Goal: Transaction & Acquisition: Purchase product/service

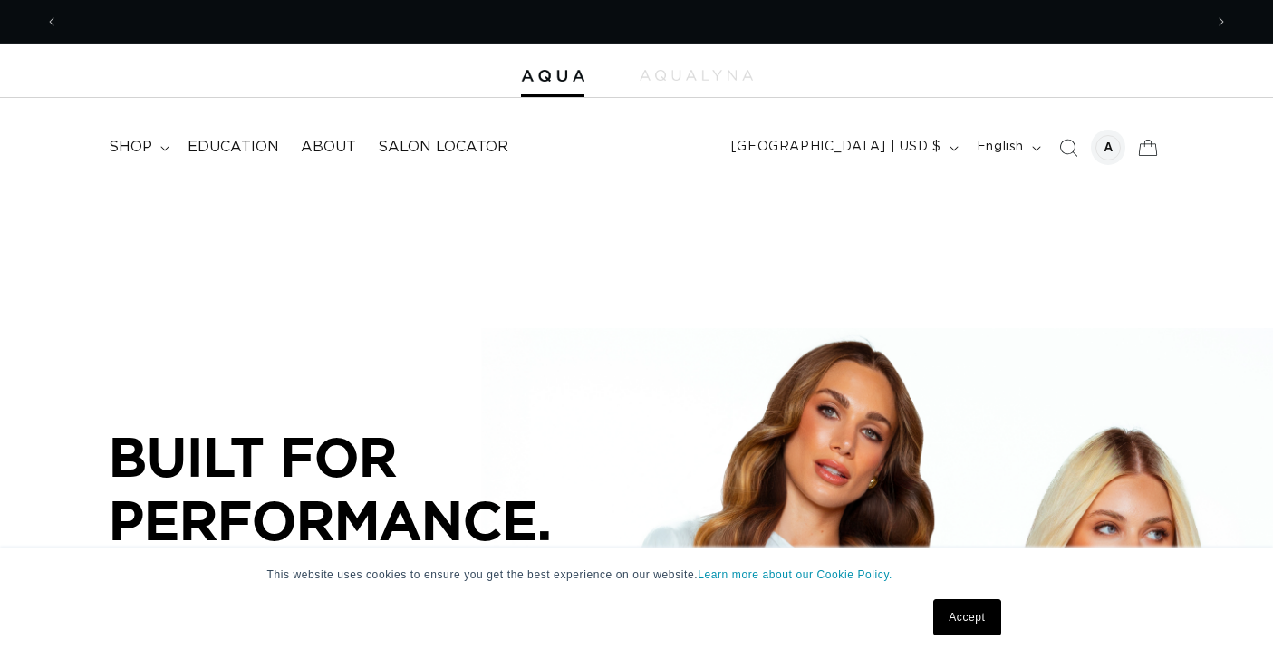
scroll to position [0, 1177]
click at [1106, 147] on div at bounding box center [1107, 147] width 25 height 25
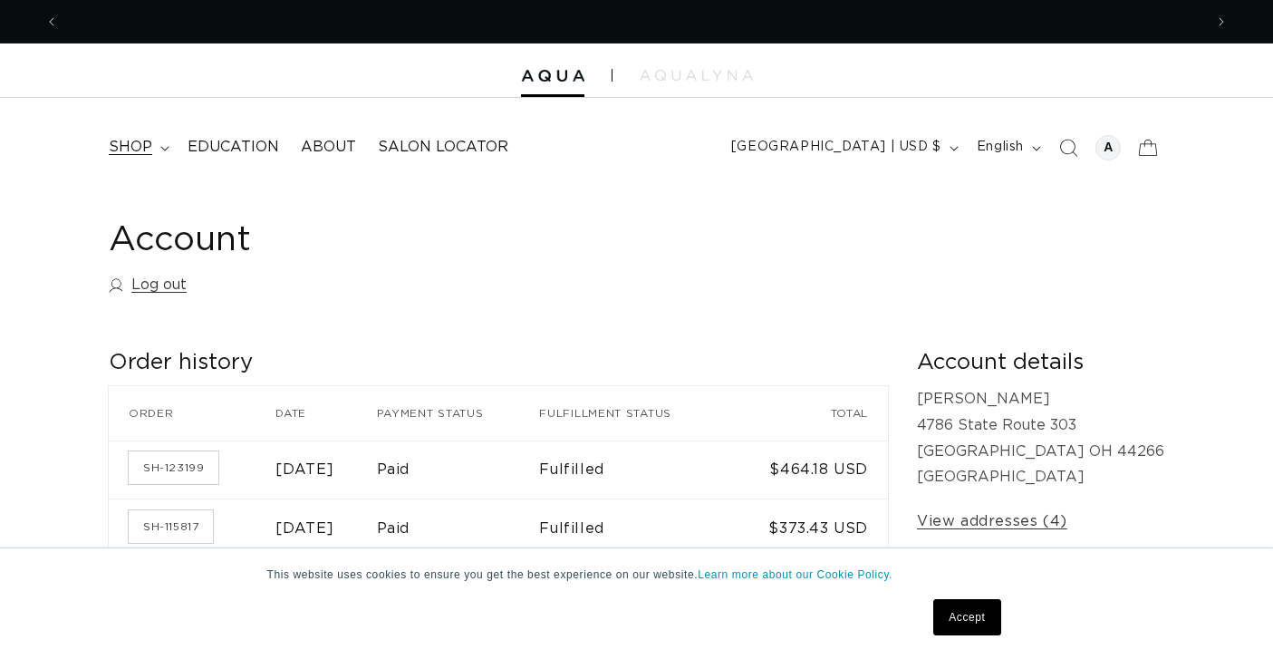
scroll to position [0, 1177]
click at [141, 142] on span "shop" at bounding box center [130, 147] width 43 height 19
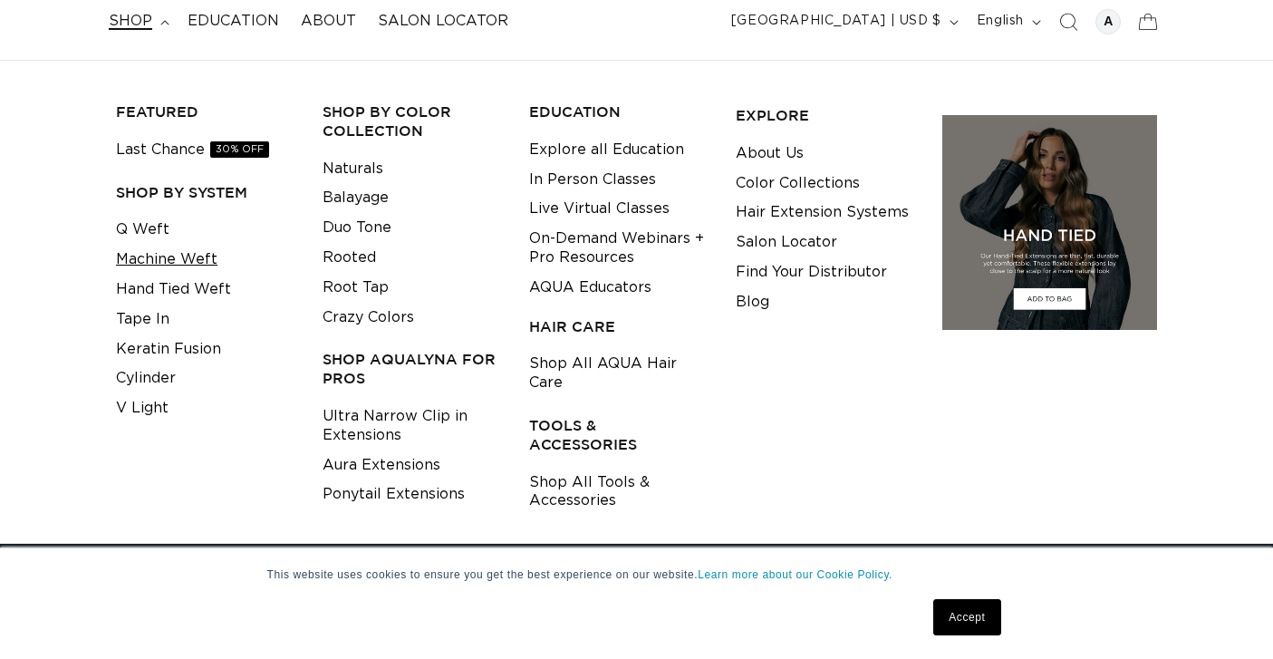
scroll to position [129, 0]
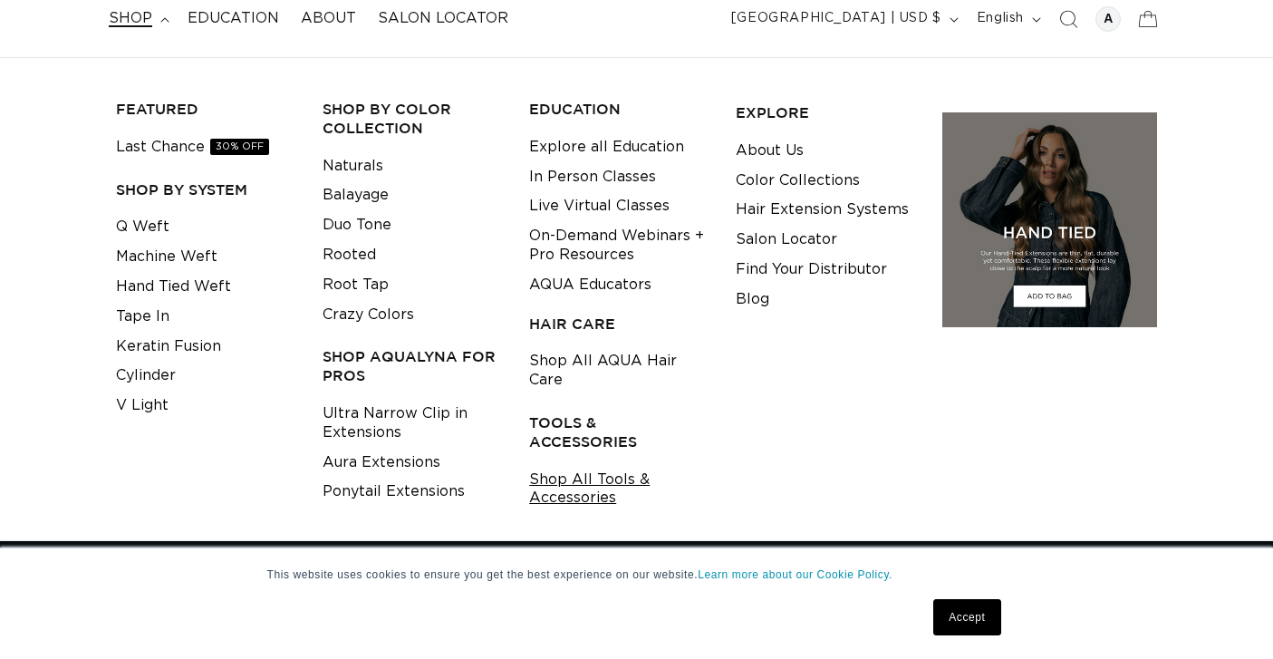
click at [585, 465] on link "Shop All Tools & Accessories" at bounding box center [618, 489] width 178 height 49
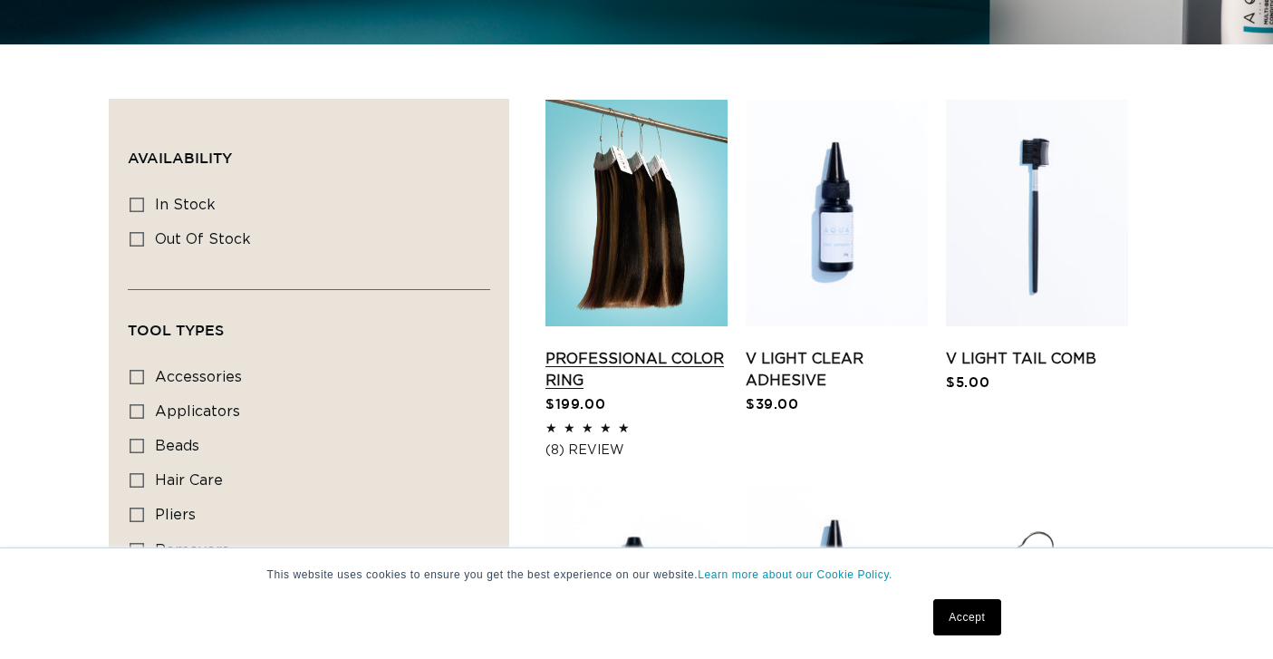
scroll to position [0, 2353]
click at [605, 360] on link "Professional Color Ring" at bounding box center [636, 369] width 182 height 43
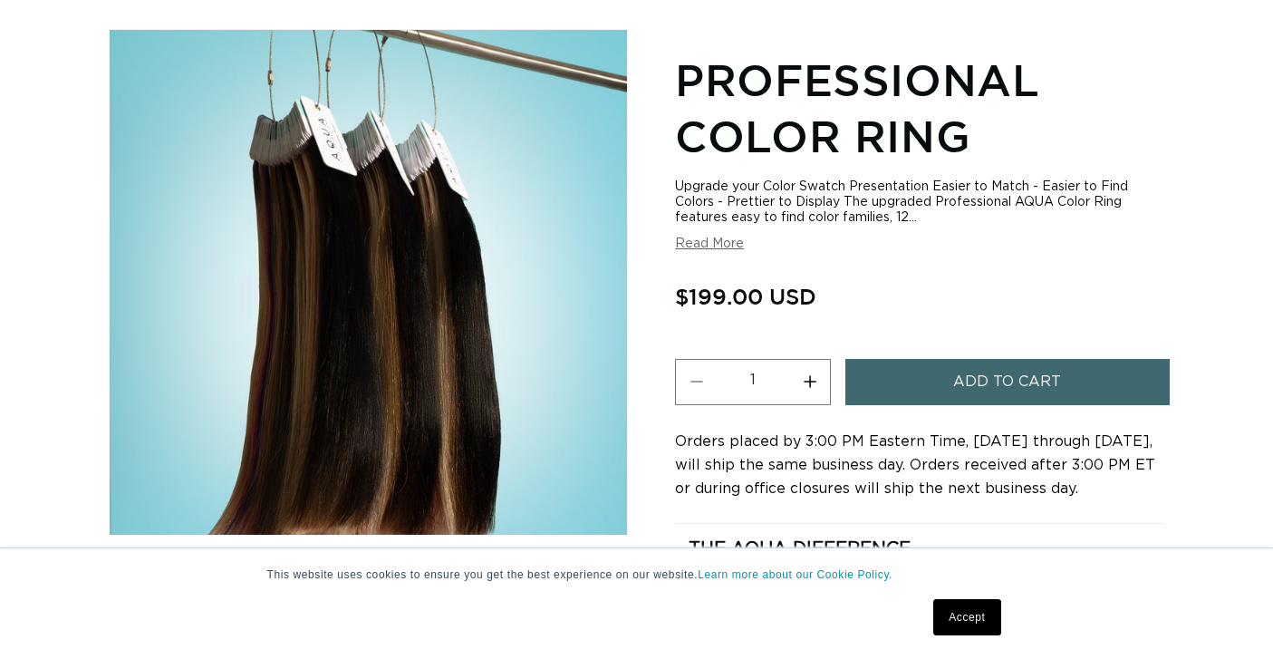
click at [957, 373] on span "Add to cart" at bounding box center [1007, 382] width 108 height 46
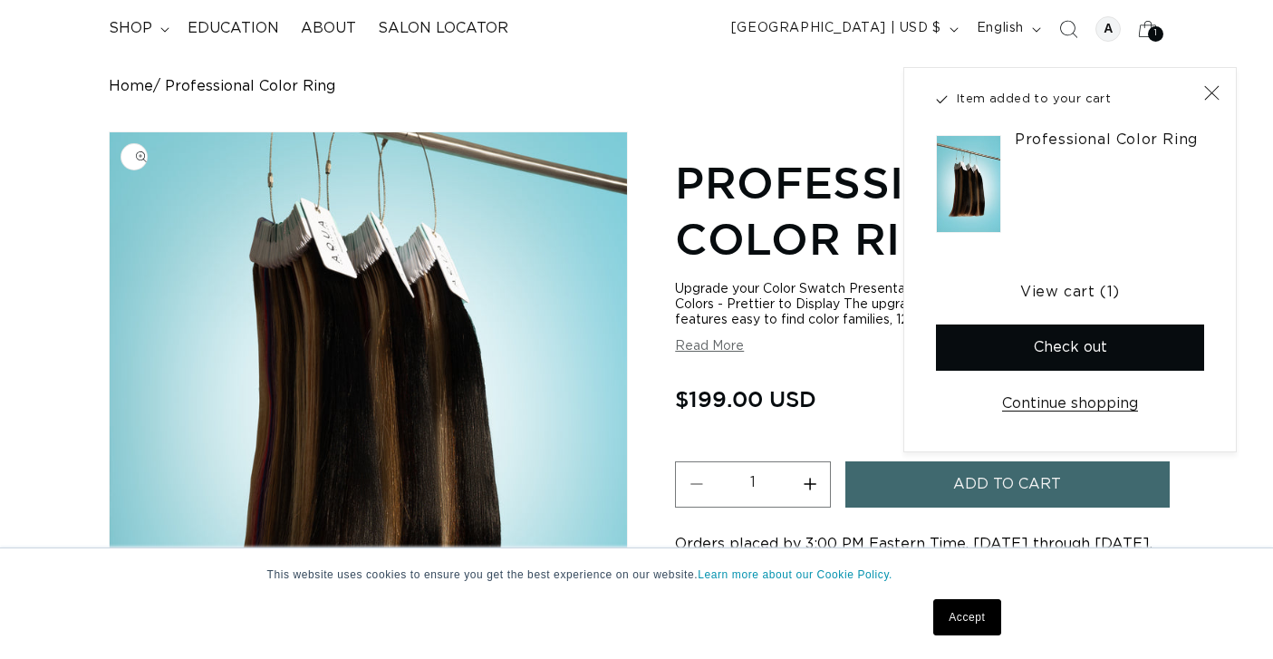
scroll to position [0, 2353]
click at [1214, 89] on icon "Close" at bounding box center [1210, 92] width 15 height 15
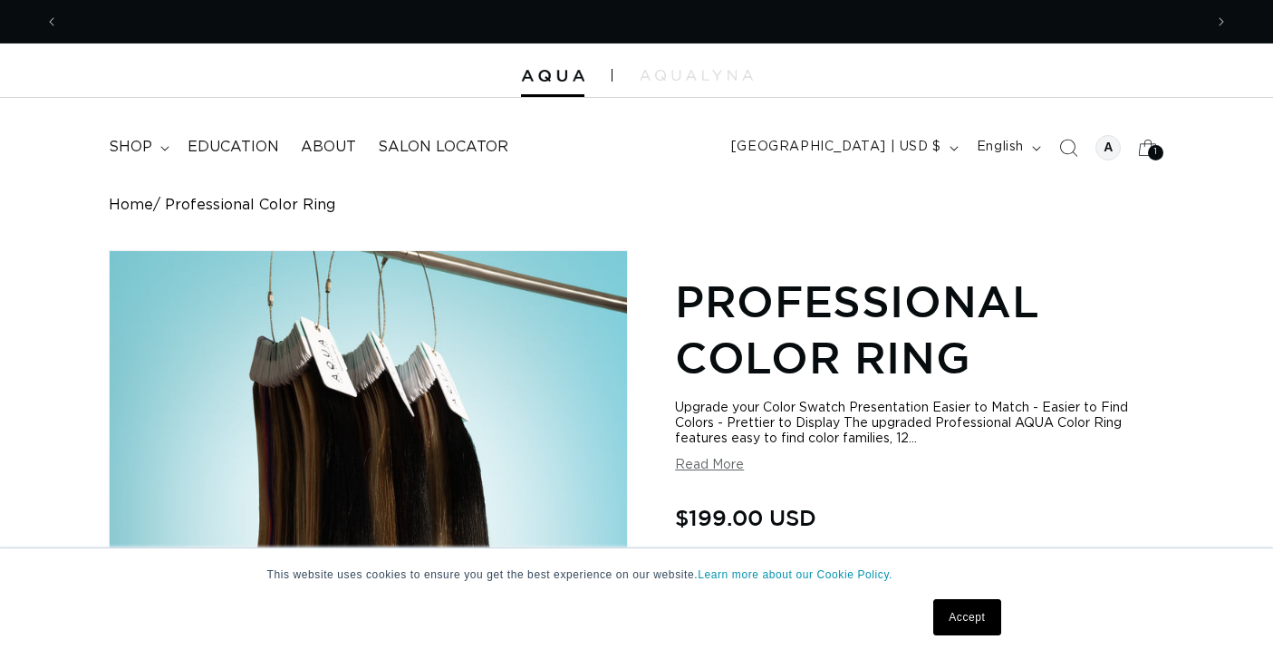
scroll to position [0, 1177]
click at [1151, 146] on div "1 1 item" at bounding box center [1155, 152] width 15 height 15
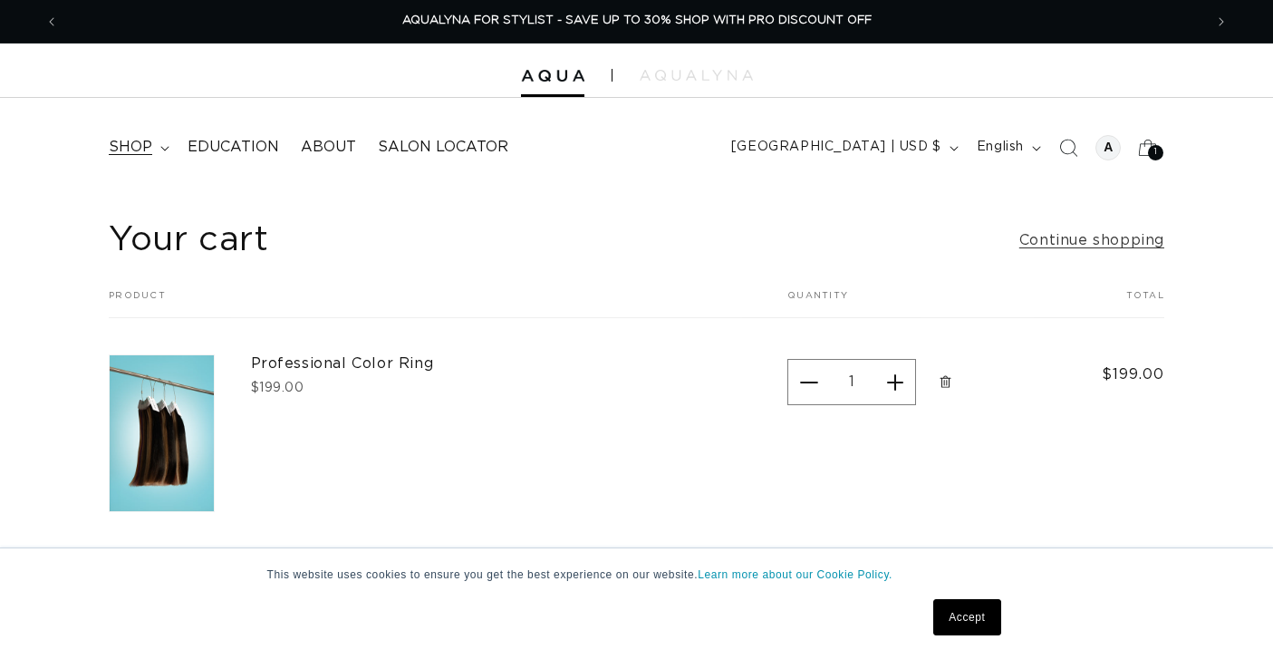
click at [144, 149] on span "shop" at bounding box center [130, 147] width 43 height 19
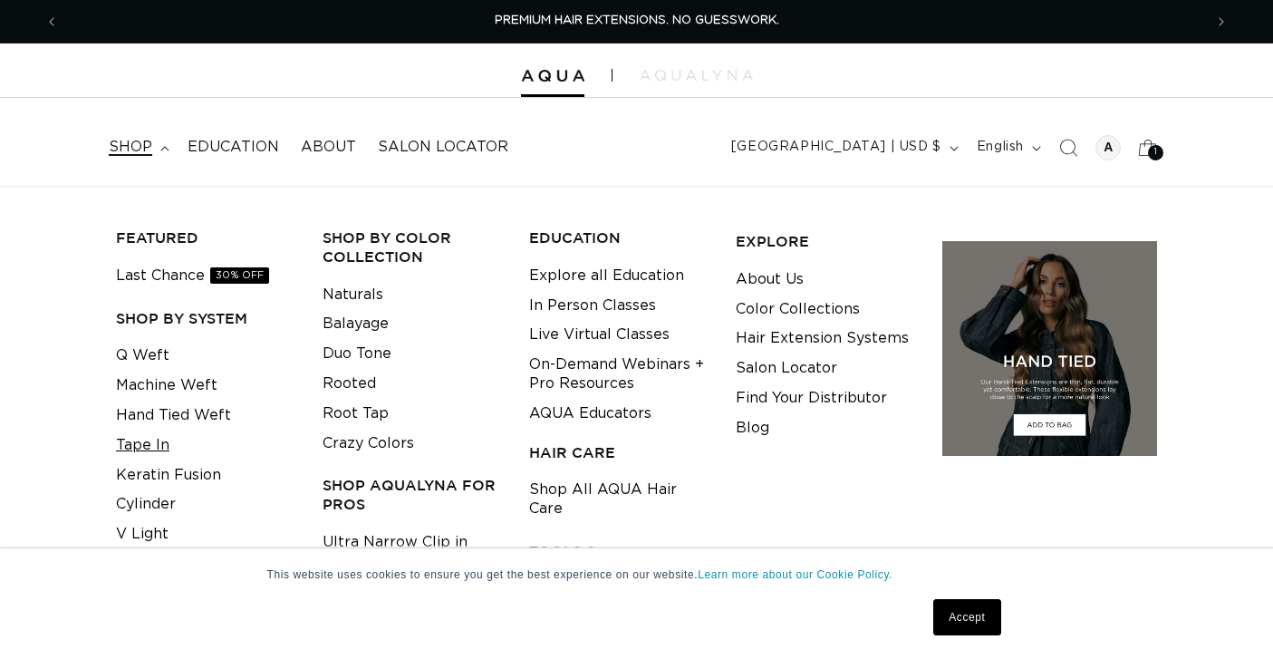
click at [147, 435] on link "Tape In" at bounding box center [142, 445] width 53 height 30
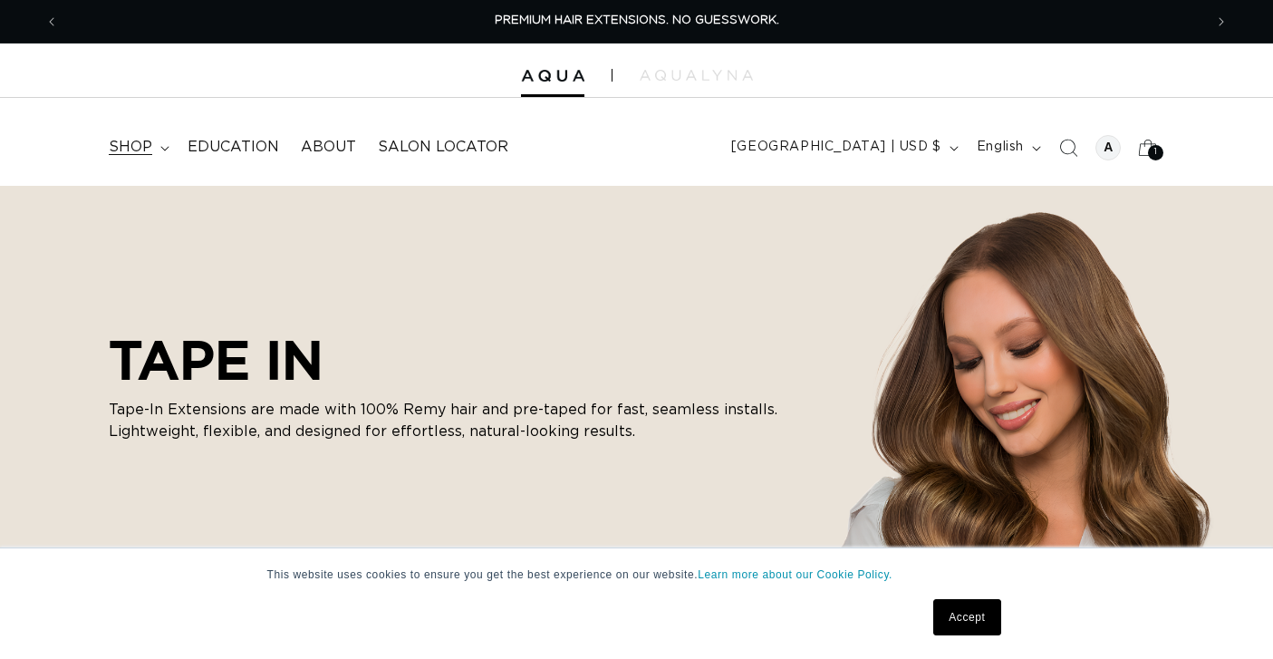
click at [141, 148] on span "shop" at bounding box center [130, 147] width 43 height 19
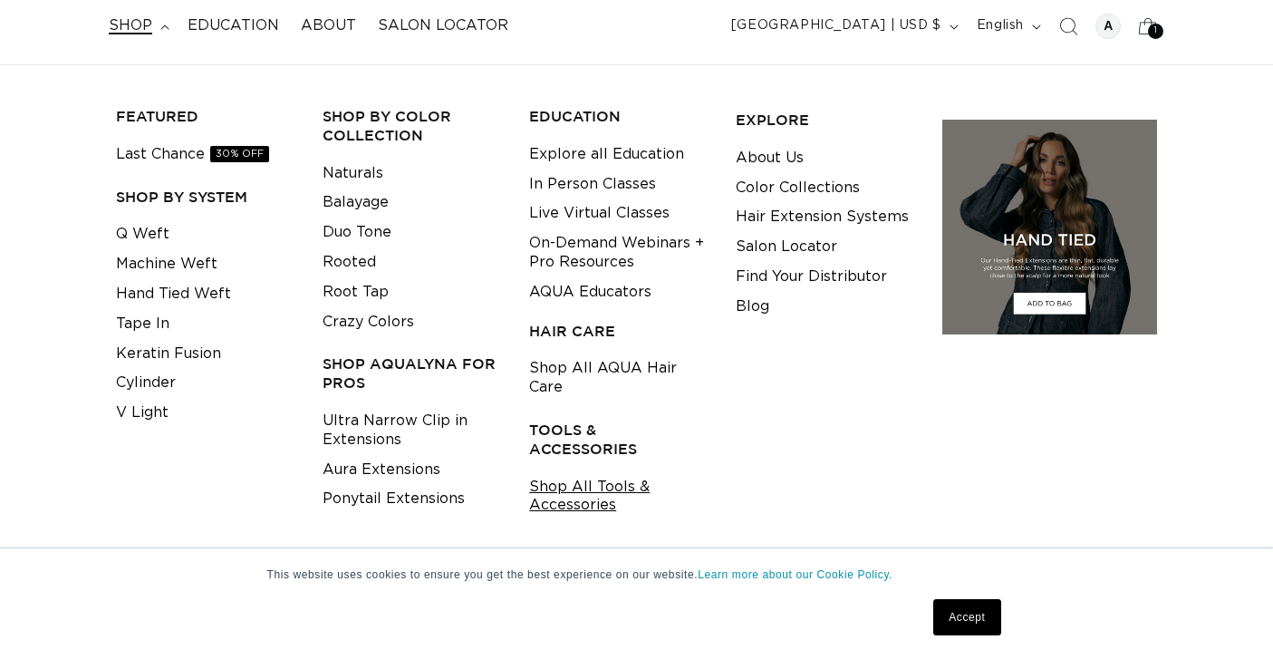
click at [599, 472] on link "Shop All Tools & Accessories" at bounding box center [618, 496] width 178 height 49
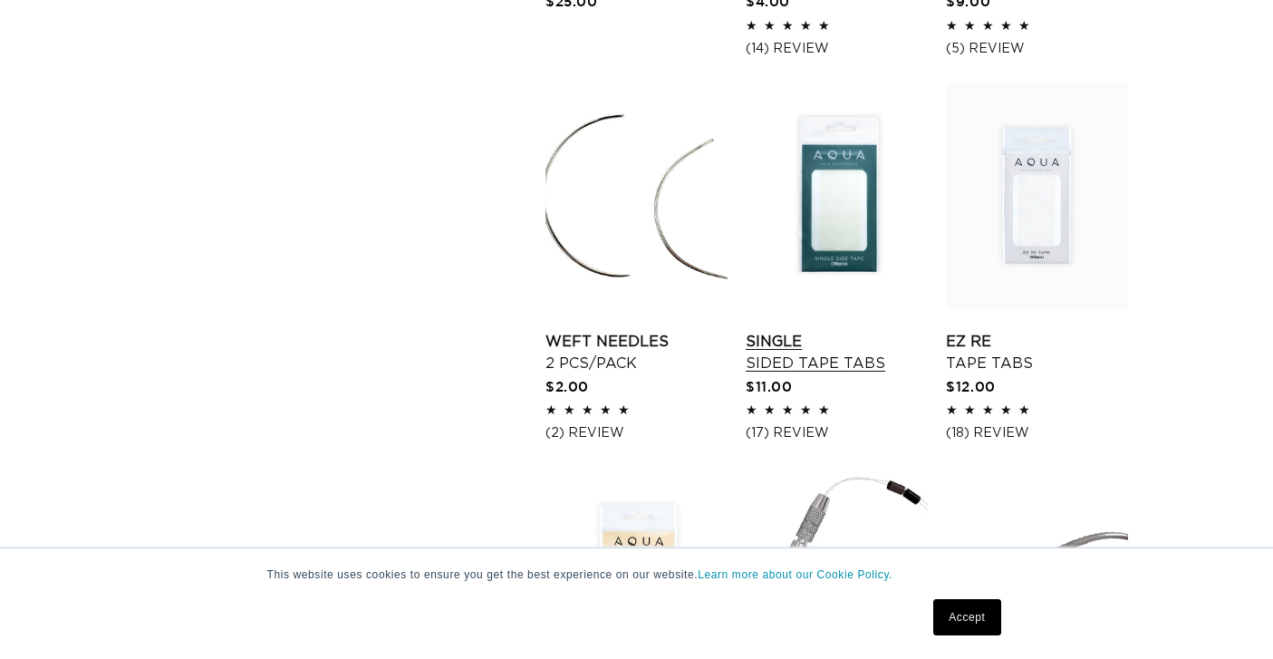
click at [790, 351] on link "Single Sided Tape Tabs" at bounding box center [836, 352] width 182 height 43
click at [986, 346] on link "EZ Re Tape Tabs" at bounding box center [1037, 352] width 182 height 43
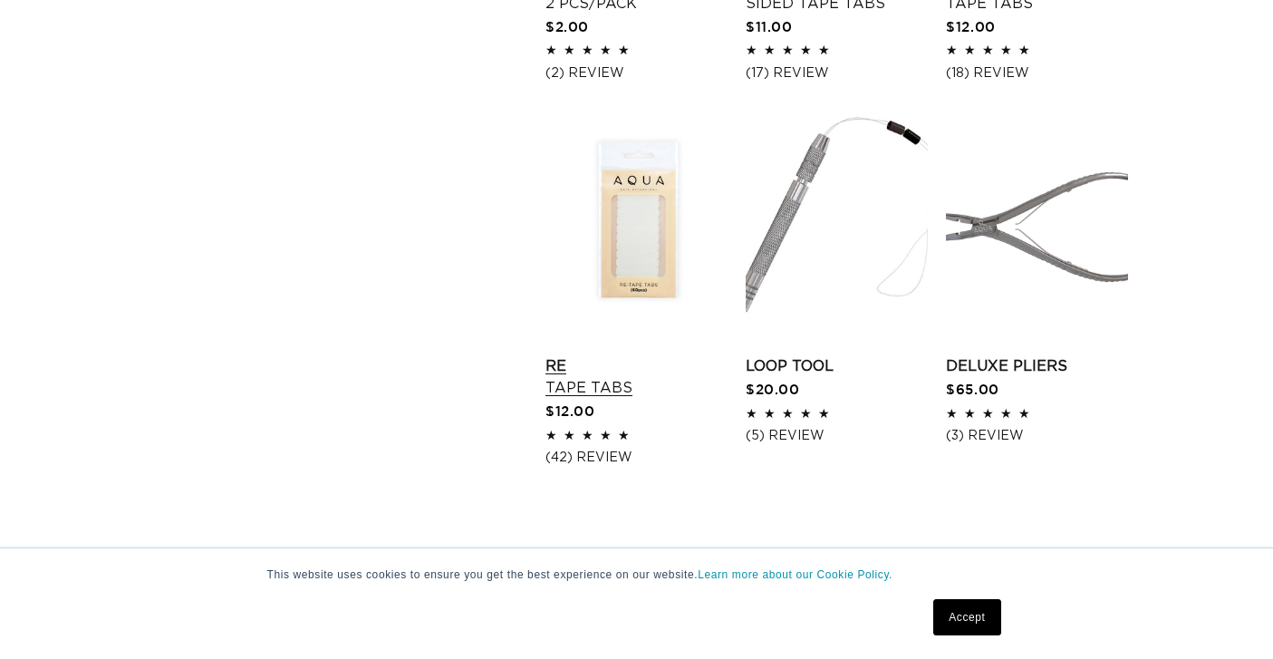
scroll to position [2131, 0]
click at [560, 375] on link "Re Tape Tabs" at bounding box center [636, 374] width 182 height 43
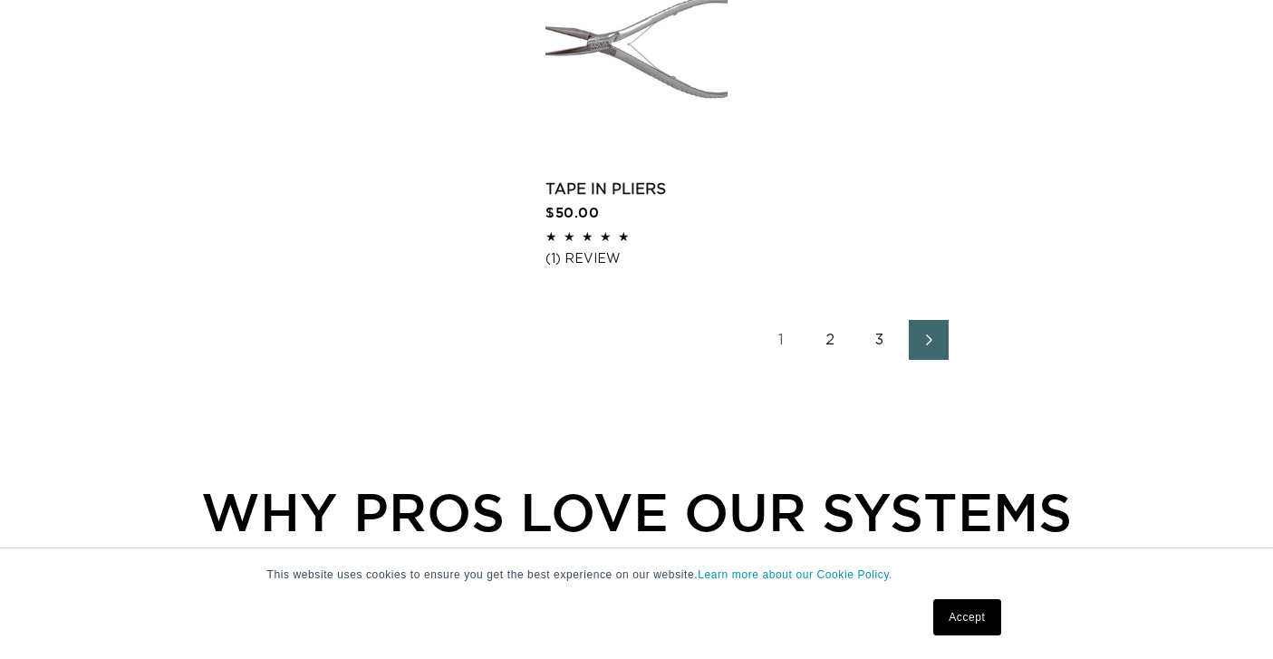
scroll to position [2691, 0]
click at [834, 356] on link "2" at bounding box center [831, 339] width 40 height 40
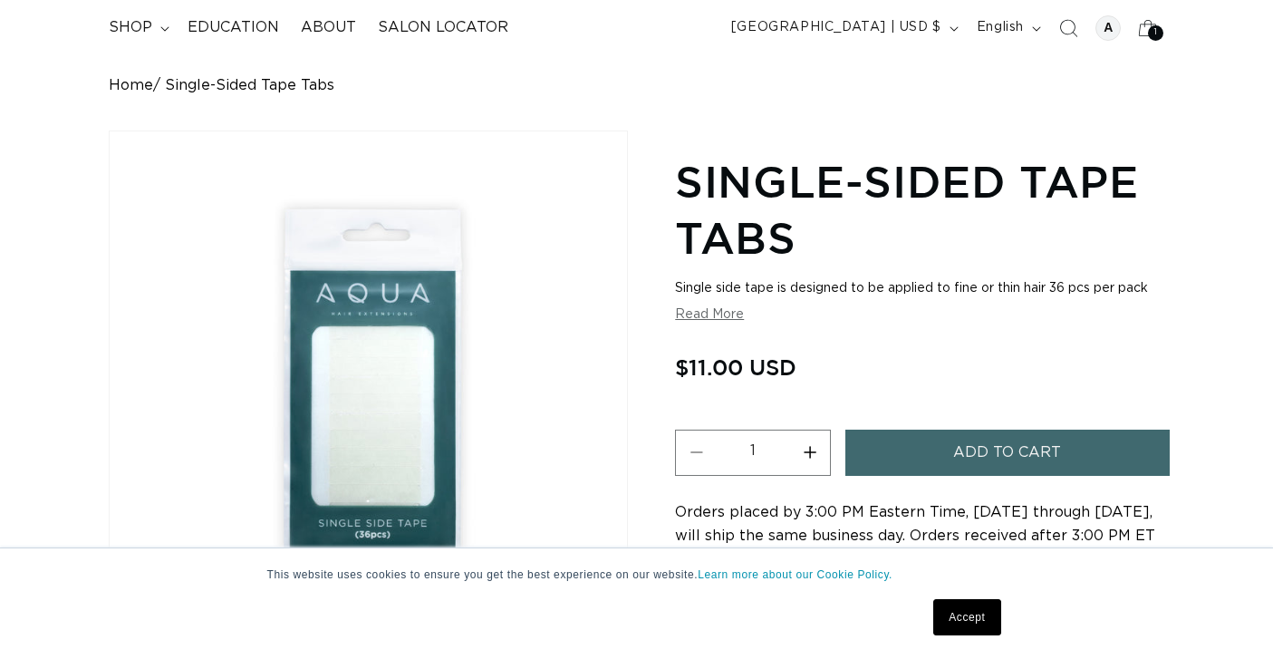
scroll to position [214, 0]
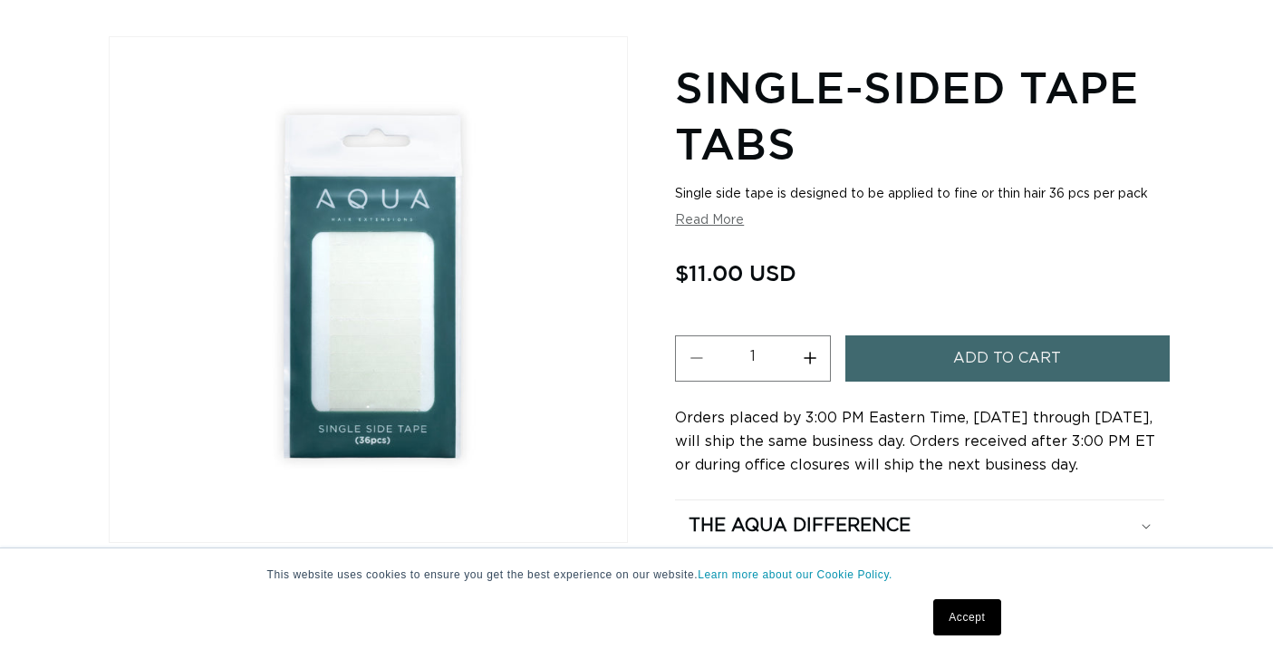
click at [956, 364] on span "Add to cart" at bounding box center [1007, 358] width 108 height 46
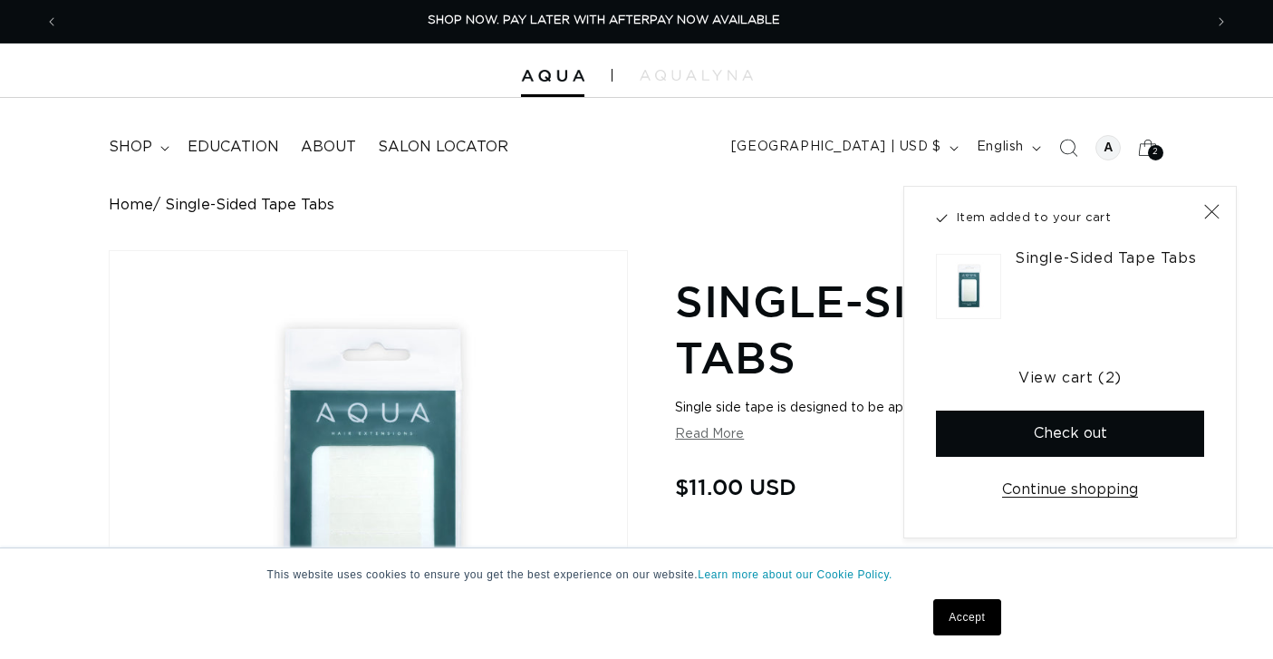
scroll to position [0, 0]
click at [43, 21] on span "Previous announcement" at bounding box center [52, 22] width 18 height 18
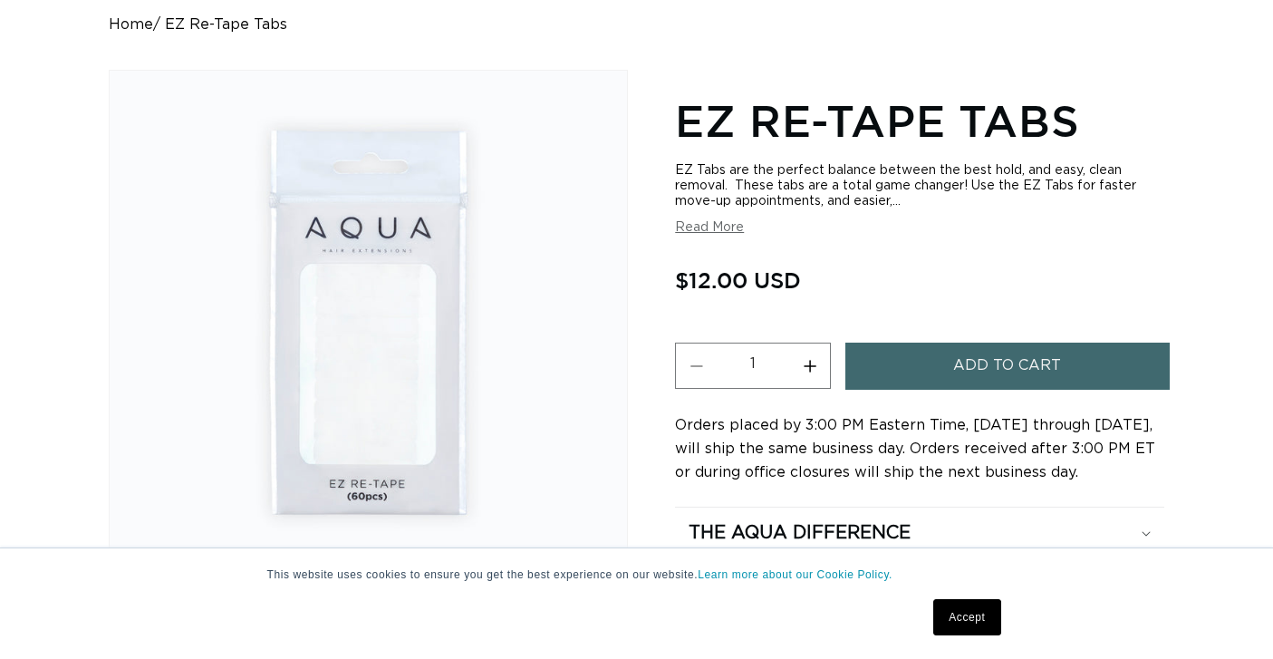
scroll to position [0, 1177]
click at [918, 362] on button "Add to cart" at bounding box center [1007, 365] width 324 height 46
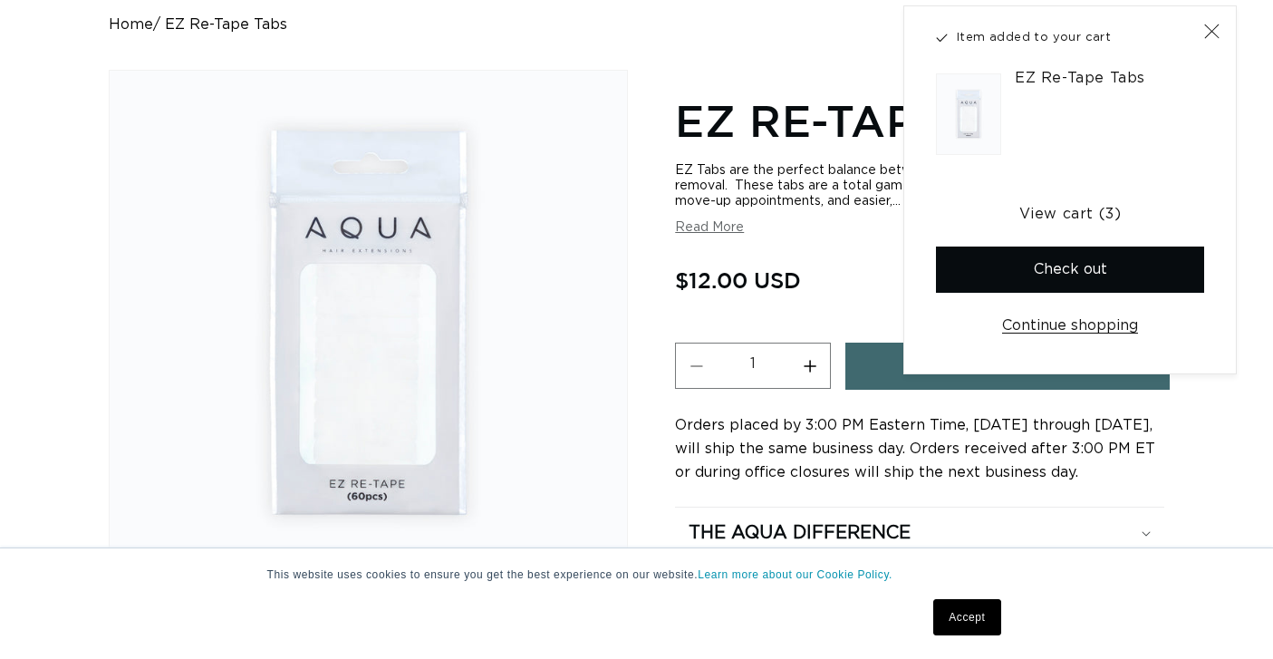
scroll to position [0, 2353]
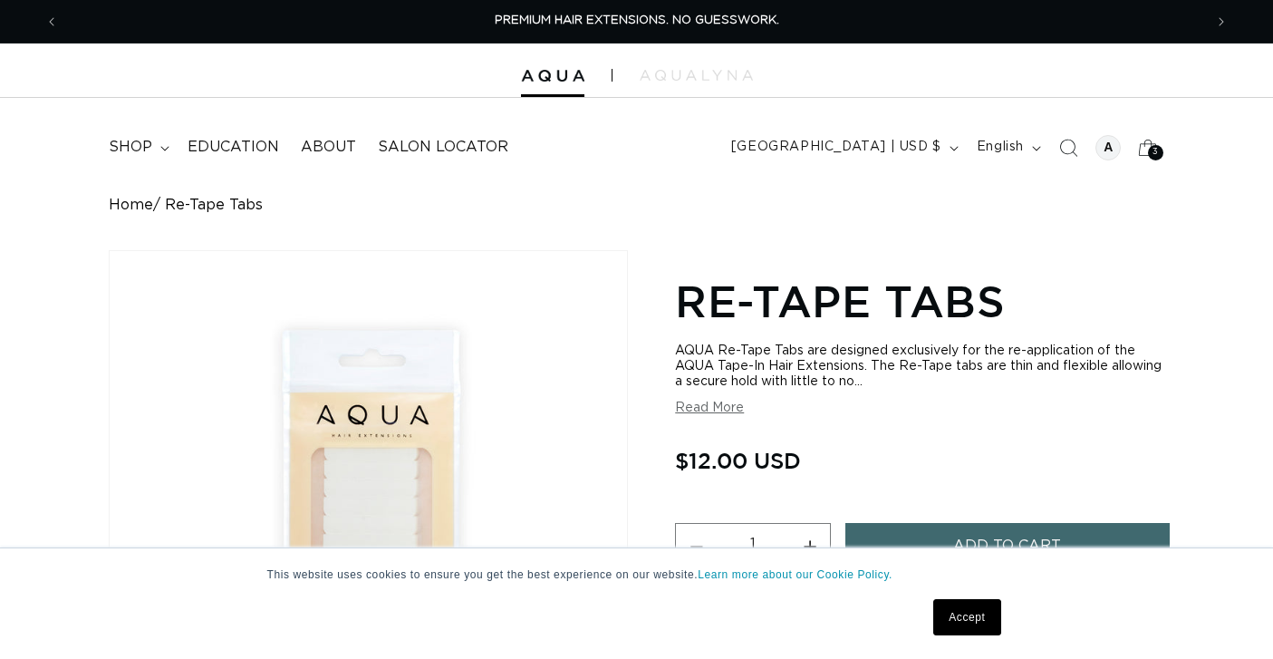
click at [922, 525] on button "Add to cart" at bounding box center [1007, 546] width 324 height 46
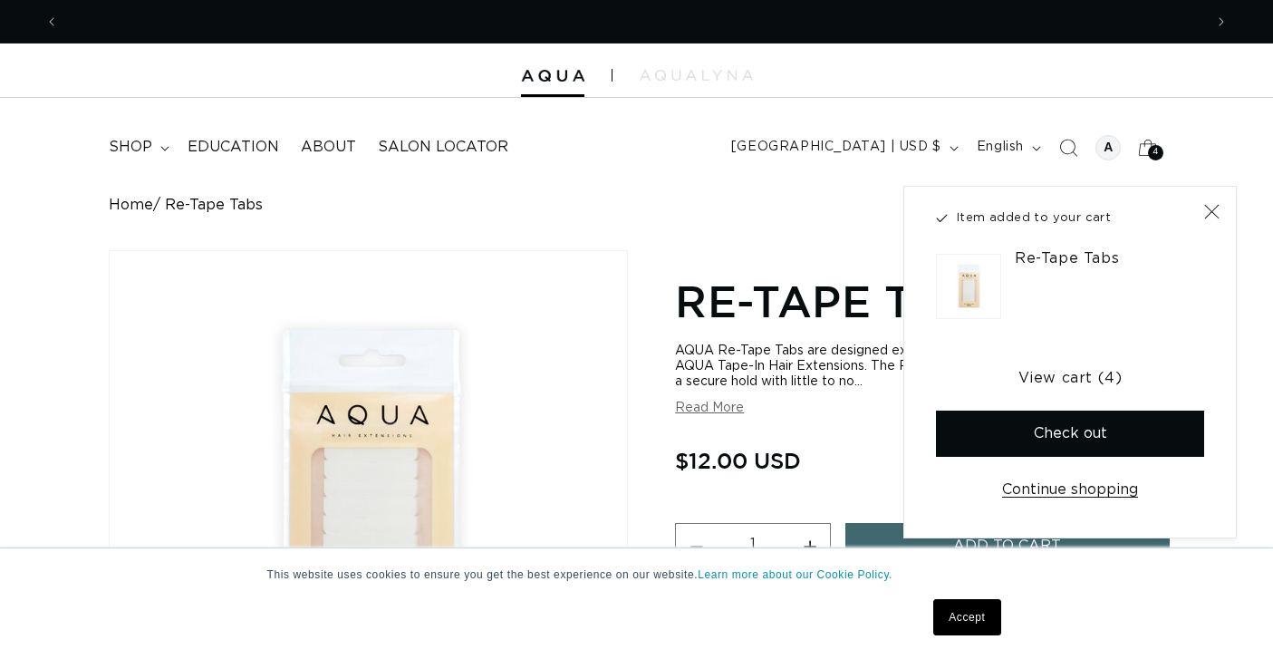
scroll to position [0, 1177]
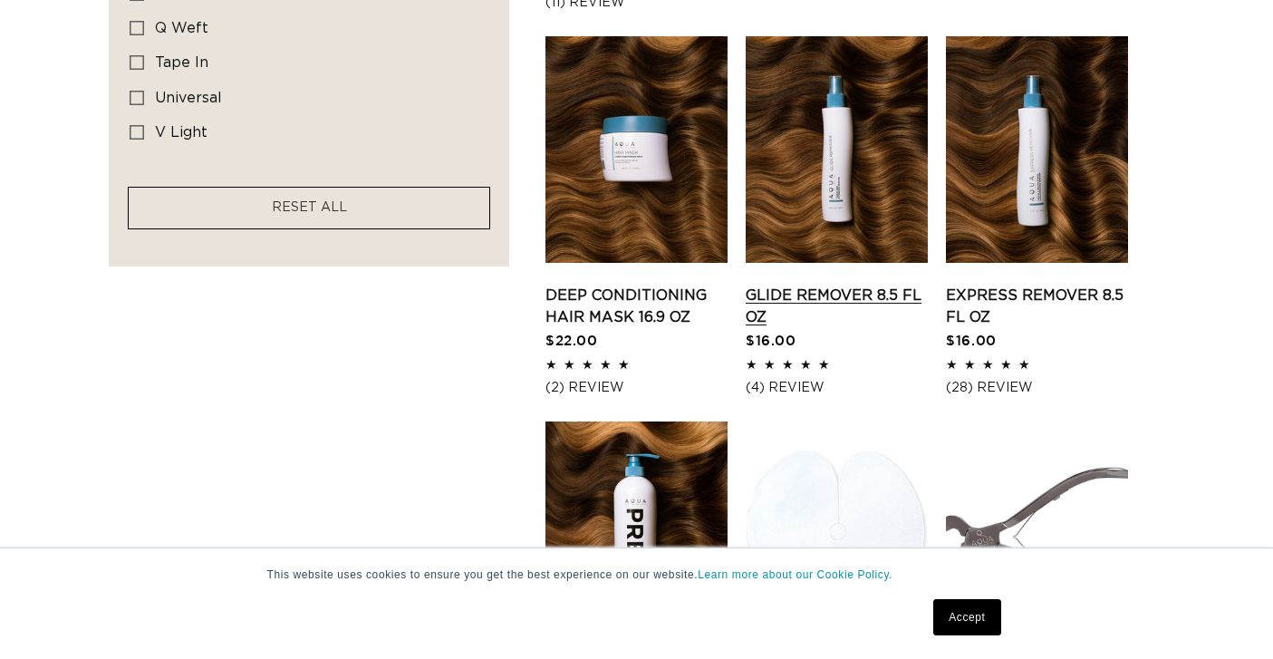
scroll to position [1458, 0]
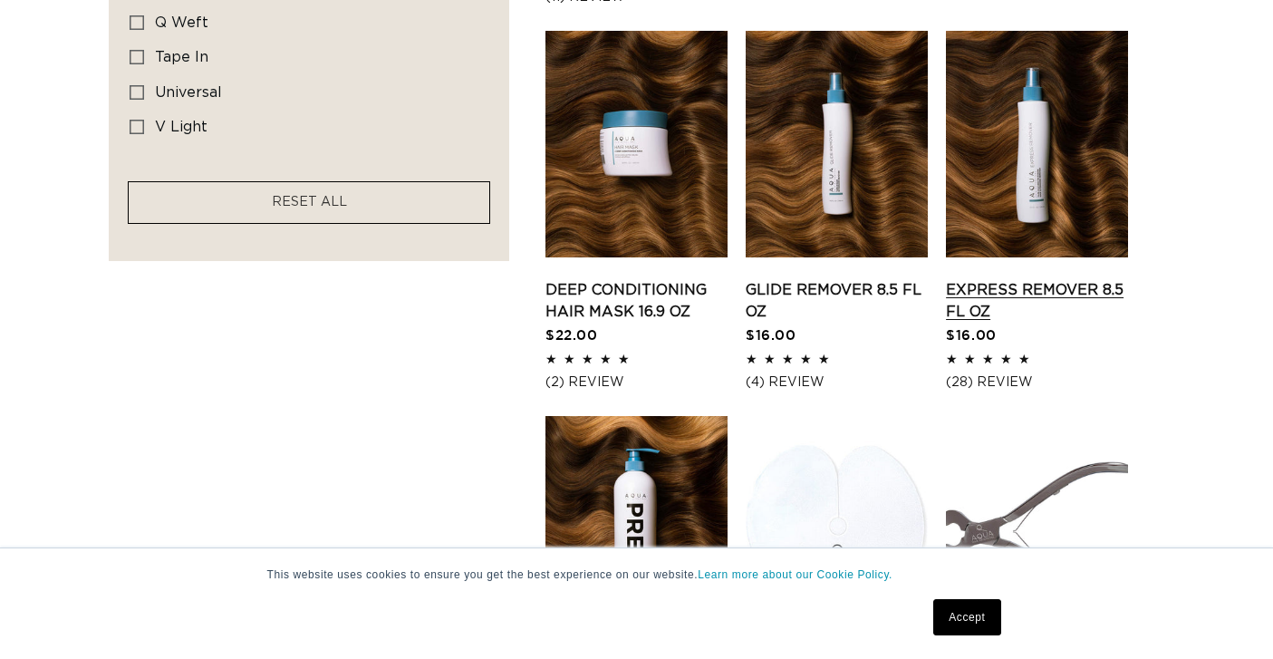
click at [1003, 315] on link "Express Remover 8.5 fl oz" at bounding box center [1037, 300] width 182 height 43
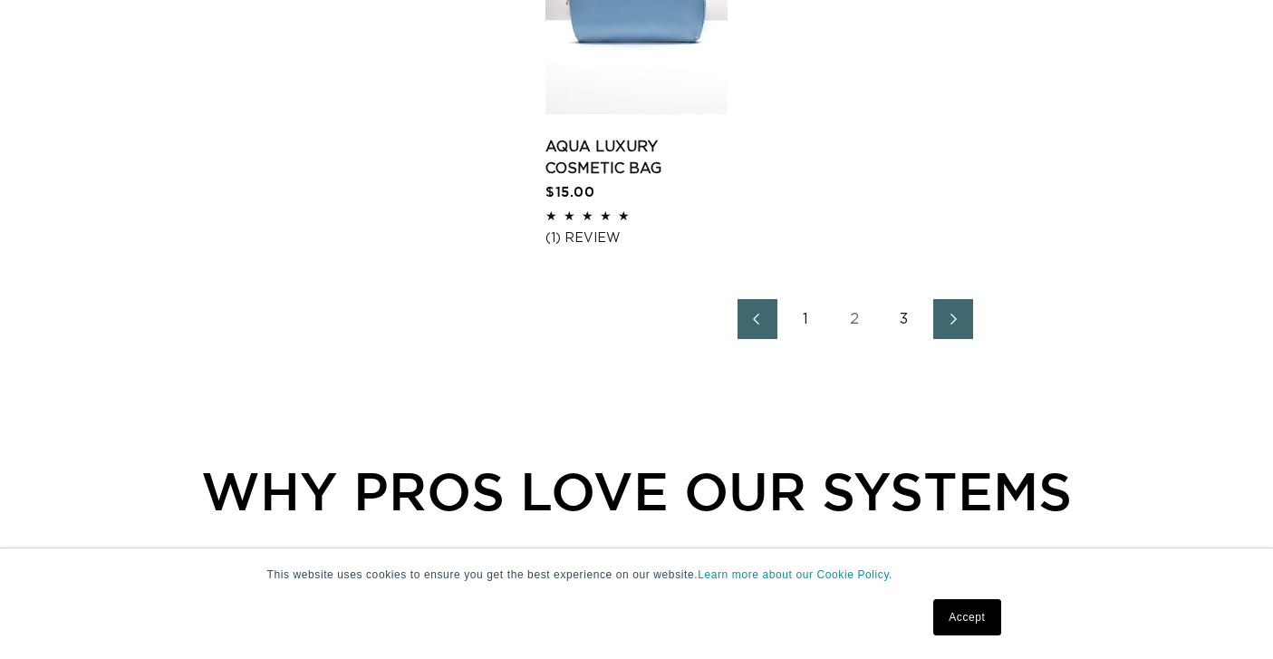
scroll to position [0, 0]
click at [905, 339] on link "3" at bounding box center [904, 319] width 40 height 40
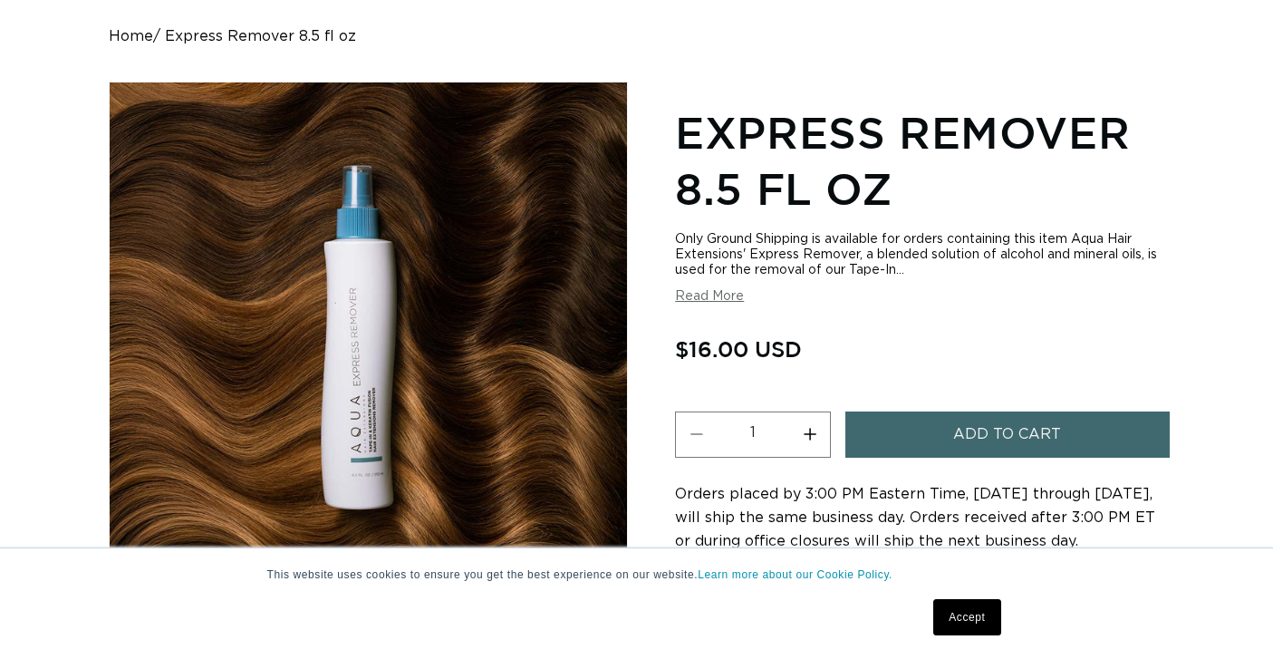
scroll to position [170, 0]
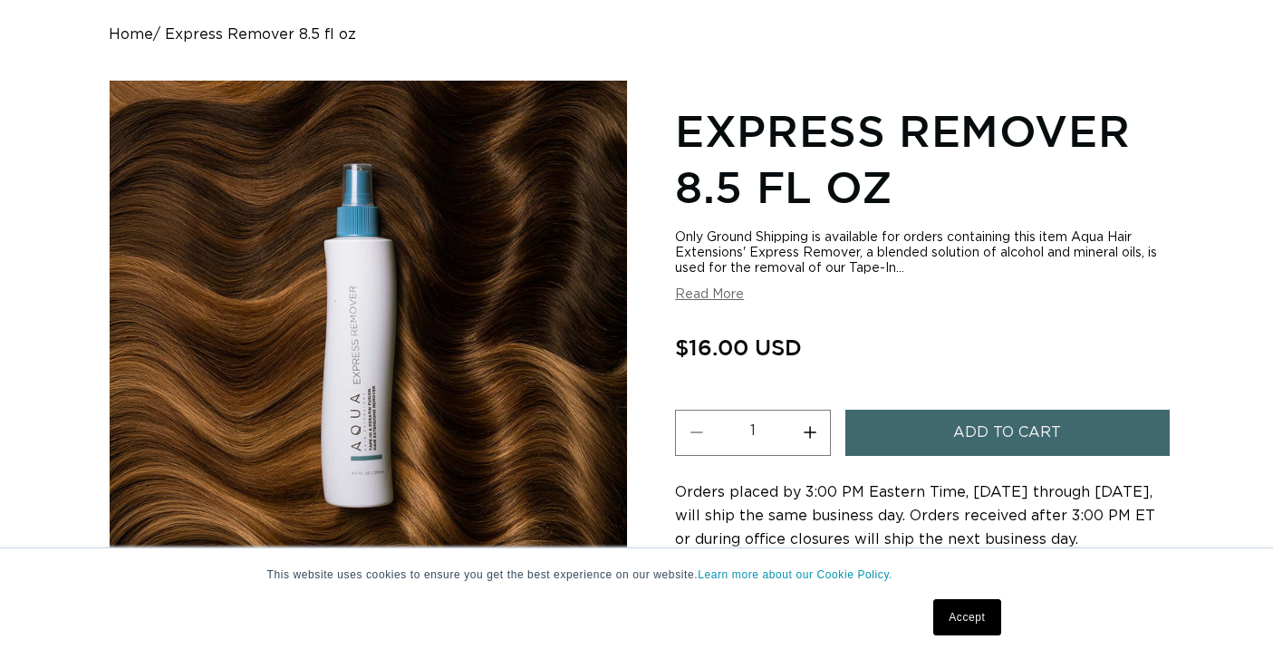
click at [963, 428] on span "Add to cart" at bounding box center [1007, 432] width 108 height 46
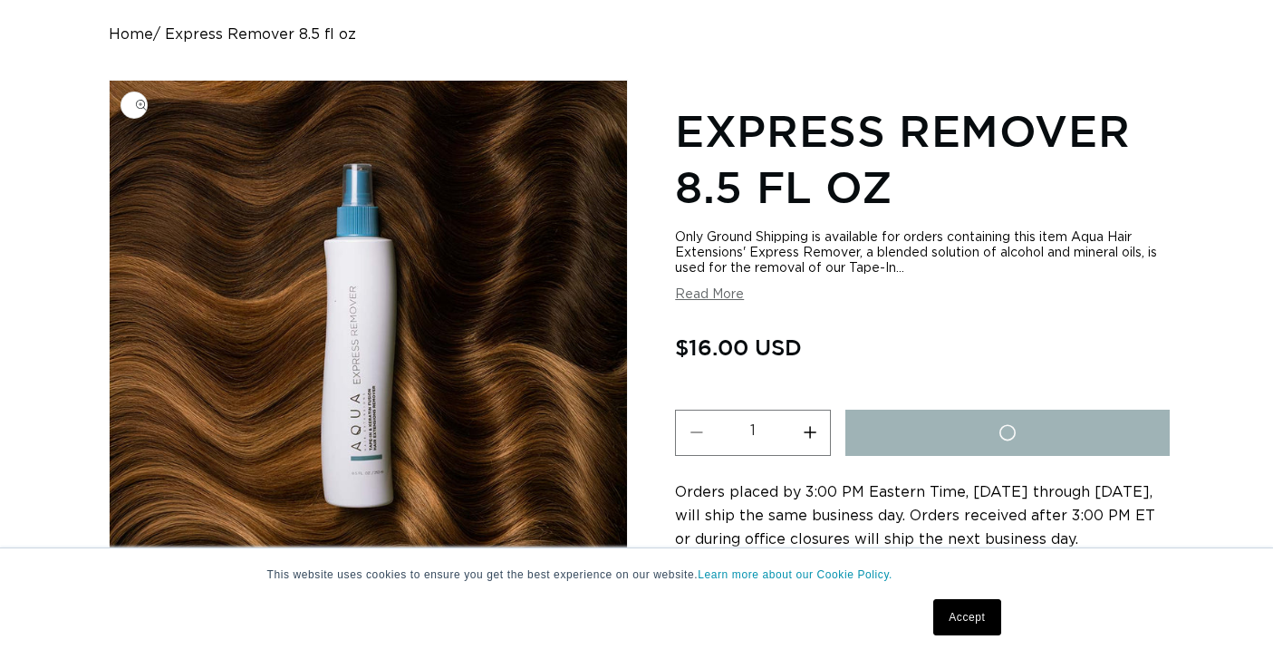
scroll to position [0, 1177]
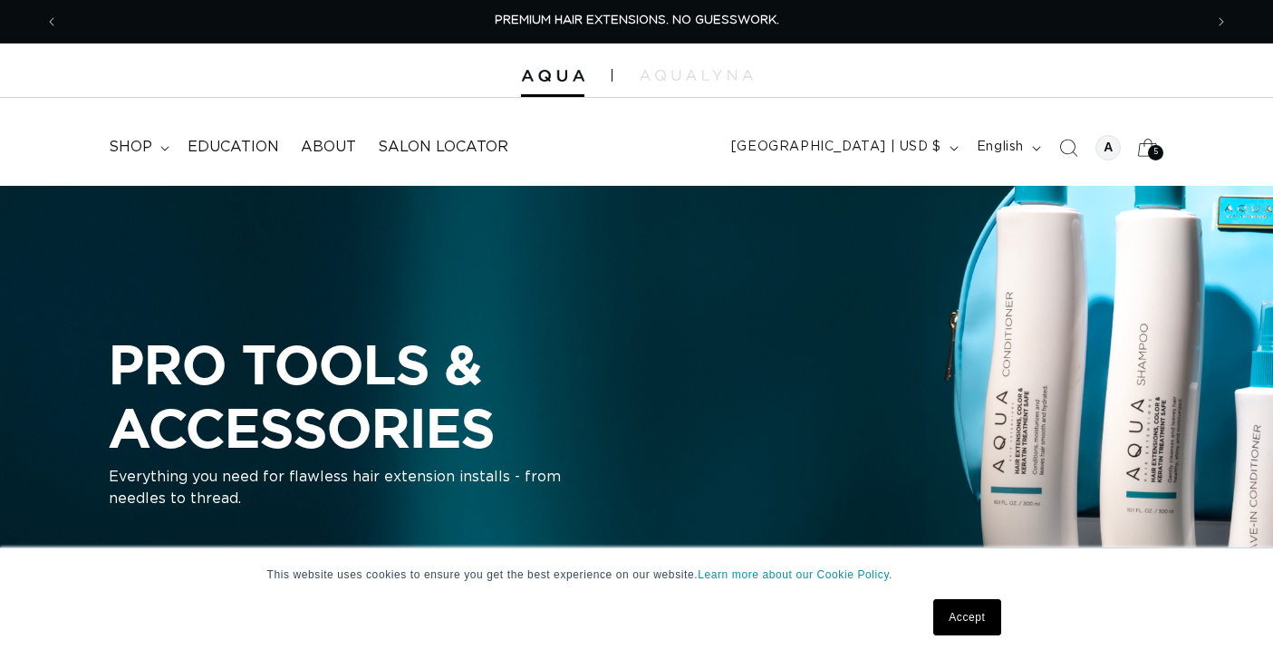
click at [1146, 145] on icon at bounding box center [1147, 147] width 43 height 43
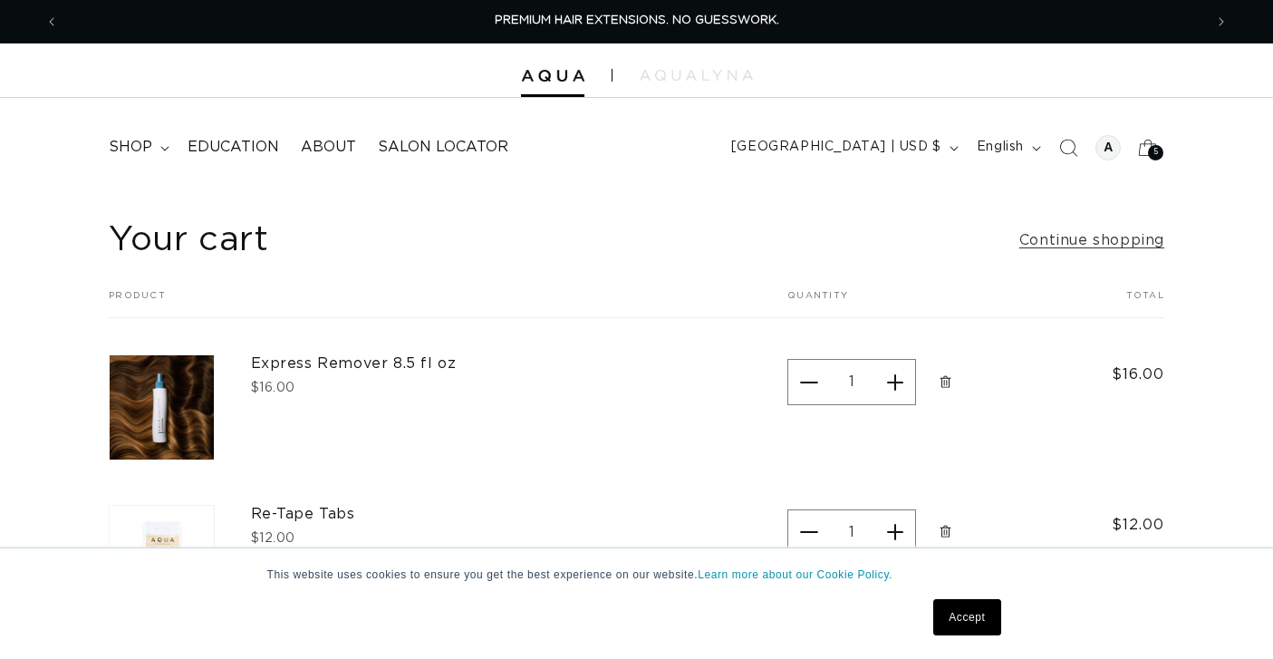
click at [964, 618] on link "Accept" at bounding box center [966, 617] width 67 height 36
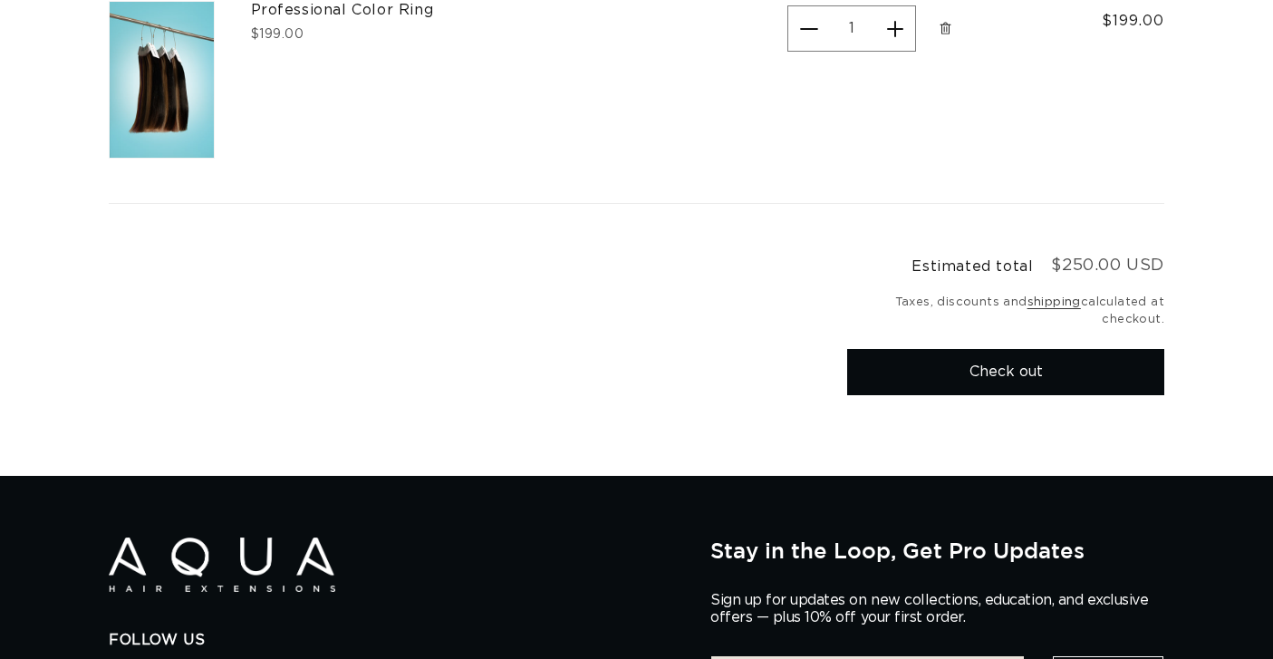
scroll to position [0, 2353]
click at [996, 360] on button "Check out" at bounding box center [1005, 372] width 317 height 46
